Goal: Transaction & Acquisition: Obtain resource

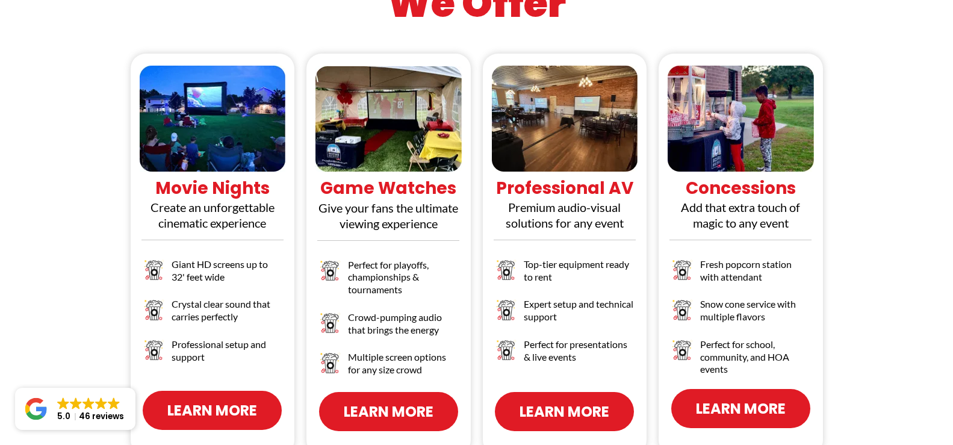
scroll to position [1148, 0]
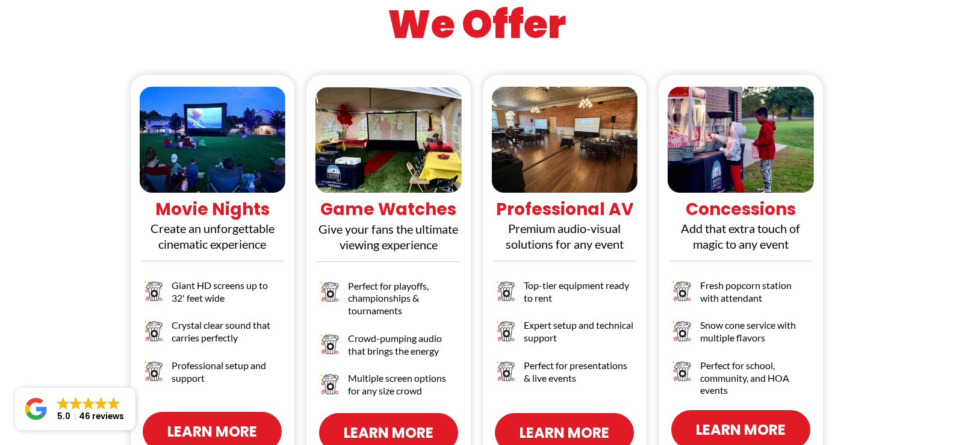
click at [566, 422] on span "Learn More" at bounding box center [564, 432] width 90 height 21
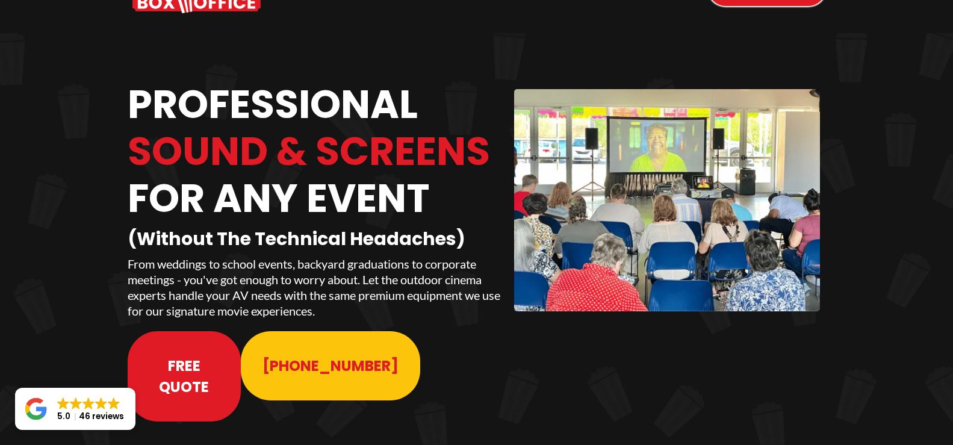
scroll to position [61, 0]
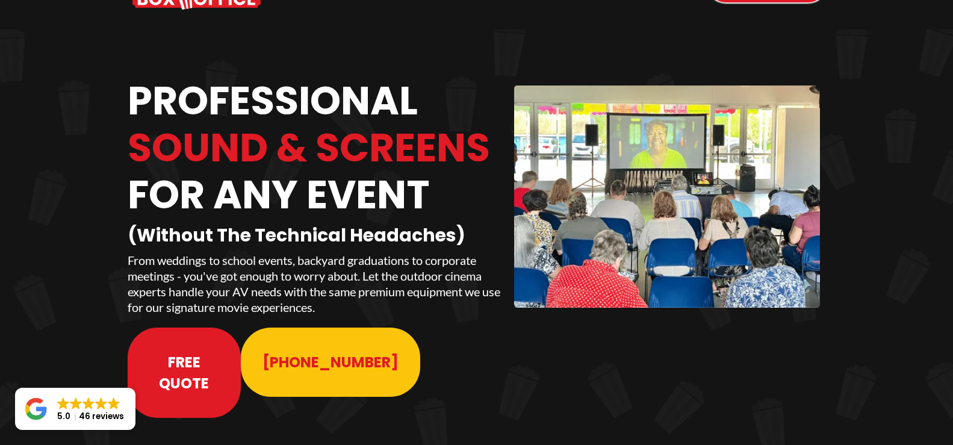
click at [206, 351] on span "Free Quote" at bounding box center [184, 372] width 70 height 42
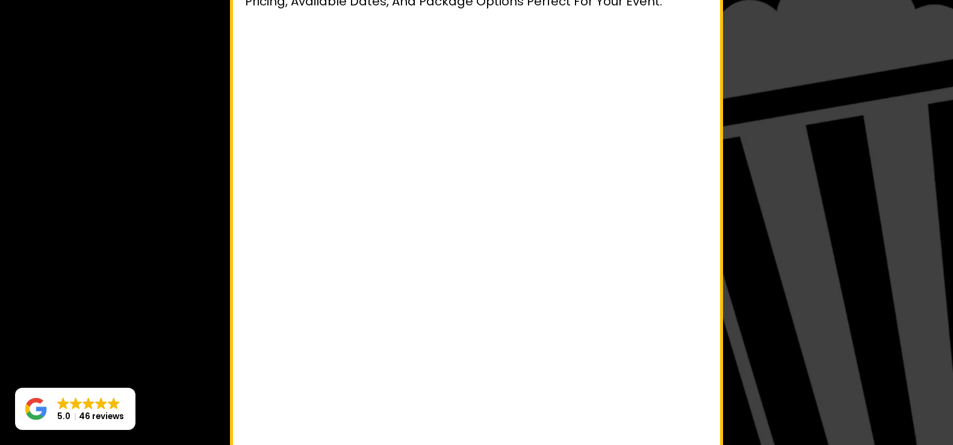
scroll to position [202, 0]
